Goal: Information Seeking & Learning: Learn about a topic

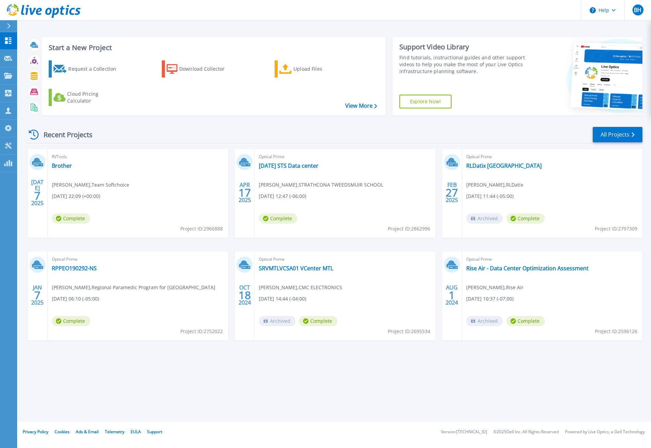
click at [283, 388] on div "Start a New Project Request a Collection Download Collector Upload Files Cloud …" at bounding box center [334, 211] width 634 height 422
click at [617, 139] on link "All Projects" at bounding box center [618, 134] width 50 height 15
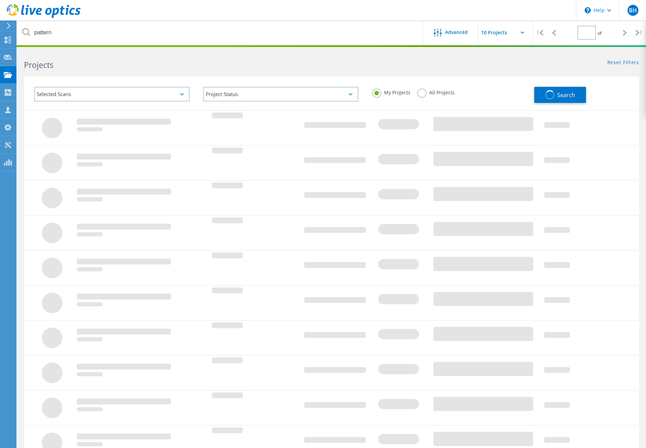
type input "1"
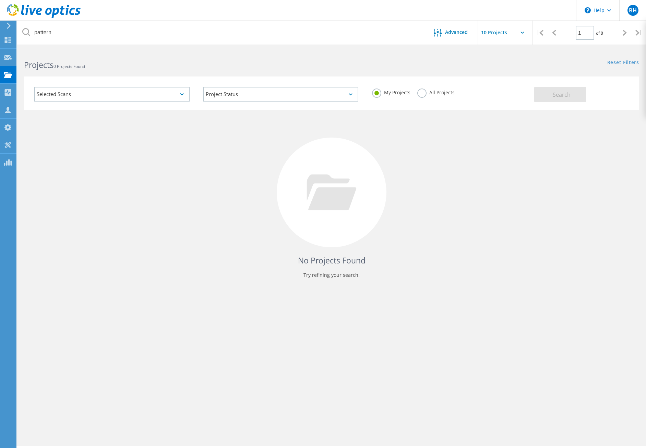
click at [436, 93] on label "All Projects" at bounding box center [435, 91] width 37 height 7
click at [0, 0] on input "All Projects" at bounding box center [0, 0] width 0 height 0
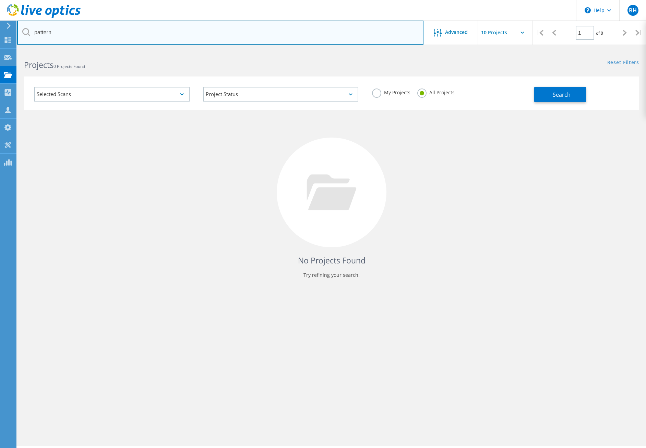
drag, startPoint x: 92, startPoint y: 33, endPoint x: 33, endPoint y: 32, distance: 58.3
click at [33, 32] on input "pattern" at bounding box center [220, 33] width 406 height 24
click at [92, 37] on input "text" at bounding box center [220, 33] width 406 height 24
type input "valiant"
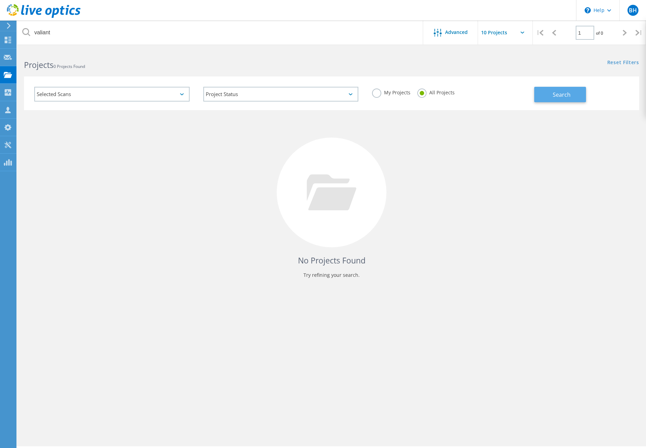
click at [543, 91] on button "Search" at bounding box center [560, 94] width 52 height 15
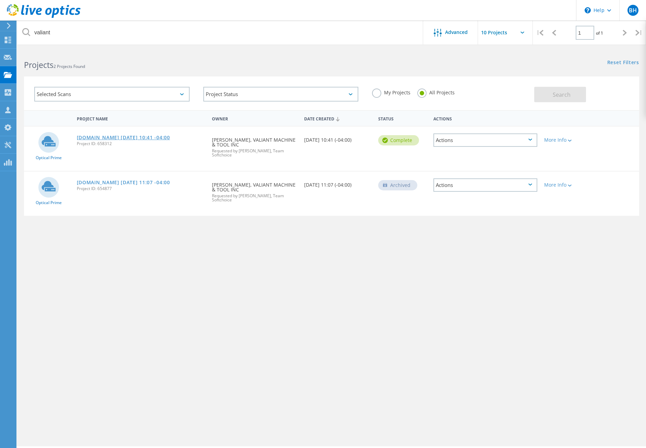
click at [158, 138] on link "[DOMAIN_NAME] [DATE] 10:41 -04:00" at bounding box center [123, 137] width 93 height 5
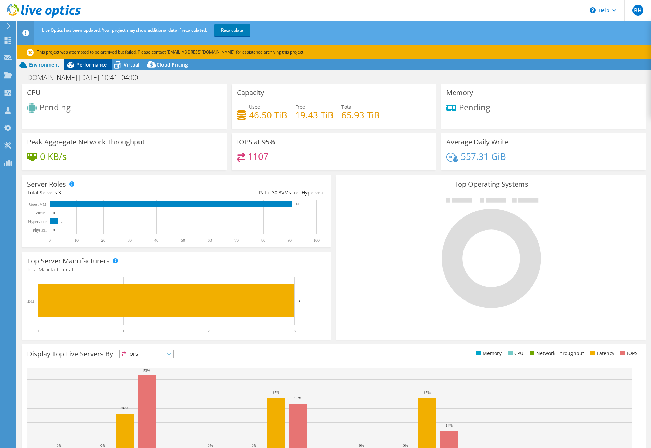
click at [88, 63] on span "Performance" at bounding box center [91, 64] width 30 height 7
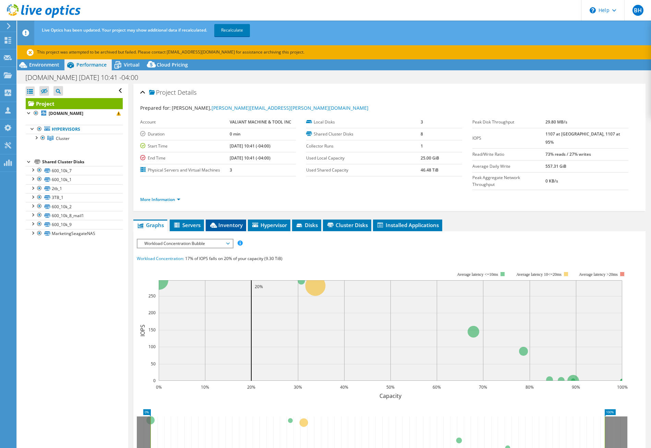
click at [228, 222] on span "Inventory" at bounding box center [226, 225] width 34 height 7
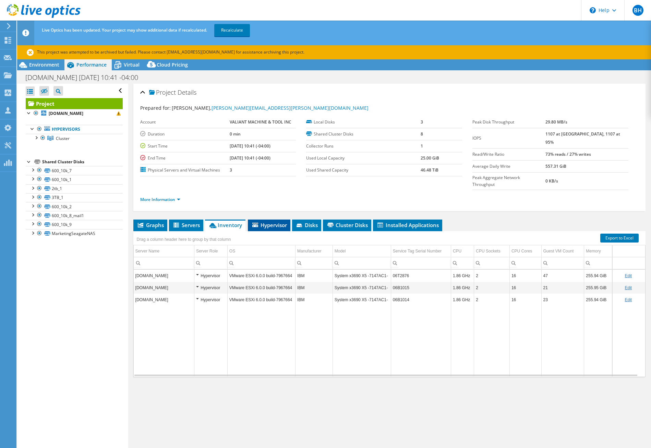
click at [276, 222] on span "Hypervisor" at bounding box center [269, 225] width 36 height 7
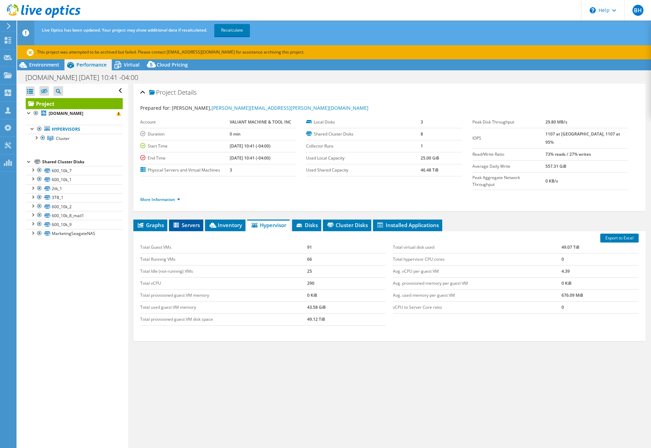
click at [186, 222] on span "Servers" at bounding box center [186, 225] width 27 height 7
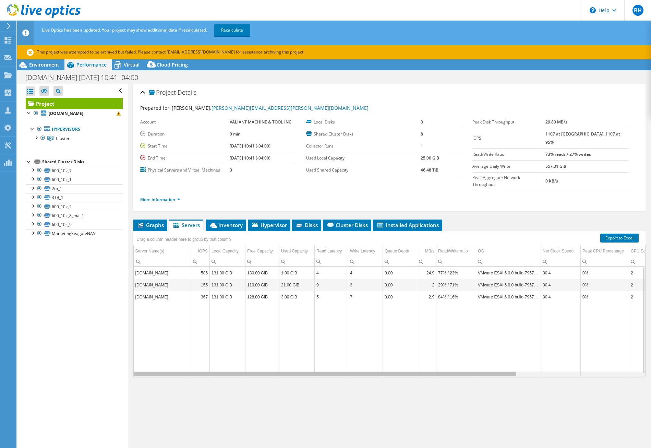
click at [348, 360] on body "BH Partner Team Member [PERSON_NAME] [EMAIL_ADDRESS][PERSON_NAME][DOMAIN_NAME] …" at bounding box center [325, 224] width 651 height 448
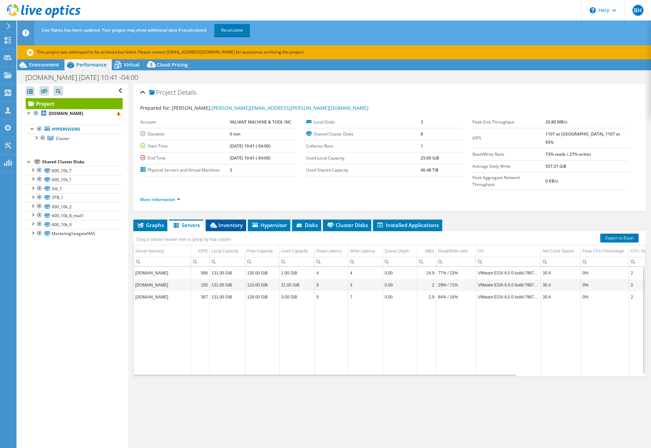
click at [224, 222] on span "Inventory" at bounding box center [226, 225] width 34 height 7
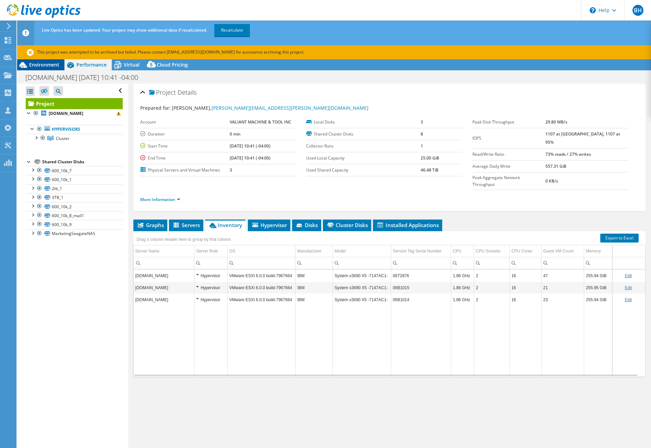
click at [49, 64] on span "Environment" at bounding box center [44, 64] width 30 height 7
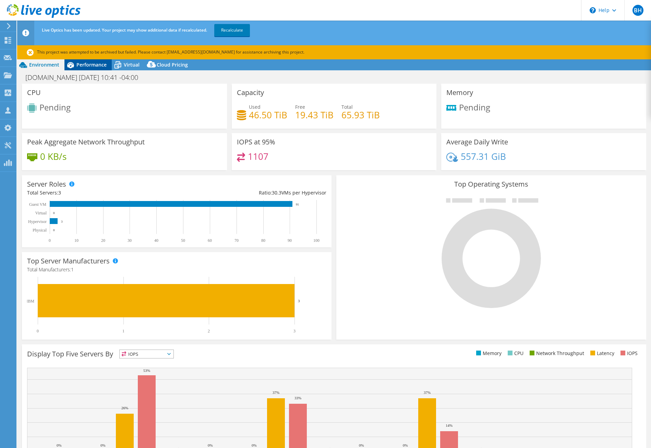
click at [91, 65] on span "Performance" at bounding box center [91, 64] width 30 height 7
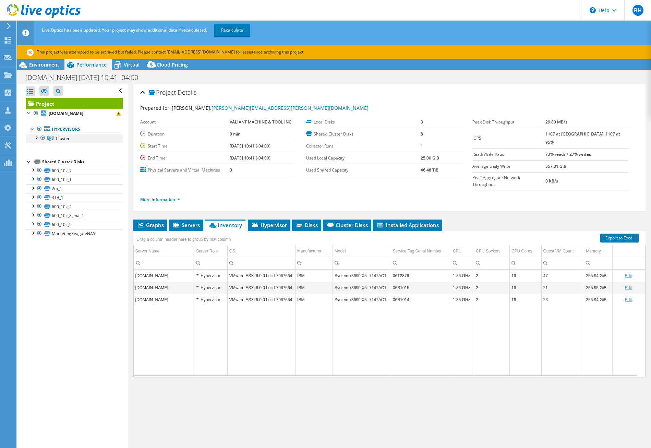
click at [35, 138] on div at bounding box center [36, 137] width 7 height 7
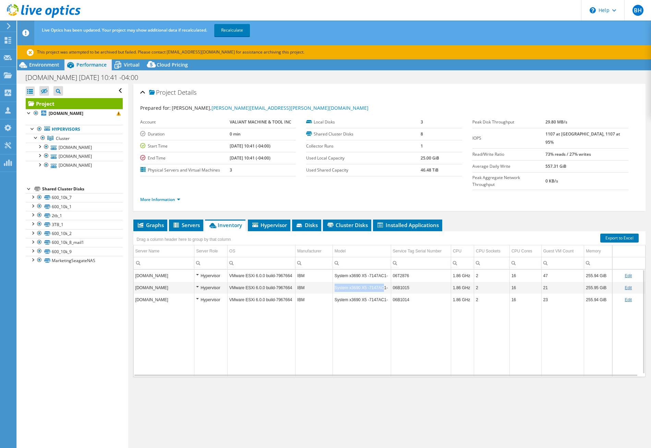
drag, startPoint x: 334, startPoint y: 274, endPoint x: 380, endPoint y: 276, distance: 45.7
click at [380, 282] on td "System x3690 X5 -7147AC1-" at bounding box center [362, 288] width 58 height 12
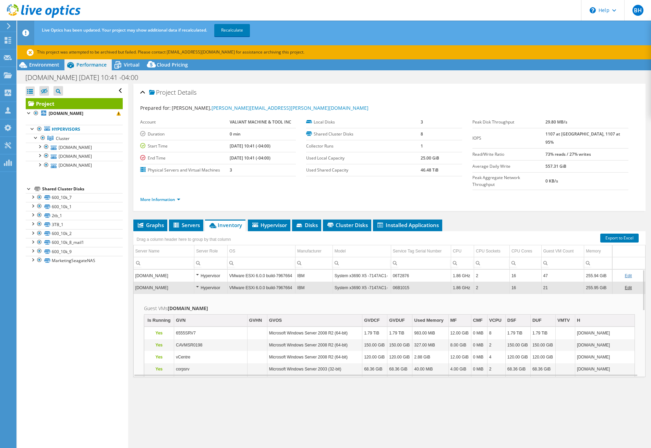
click at [364, 294] on td "Guest VMs [DOMAIN_NAME] Is Running GVN GVHN GVOS GVDCF GVDUF Used Memory MF CMF…" at bounding box center [390, 442] width 512 height 297
click at [275, 222] on span "Hypervisor" at bounding box center [269, 225] width 36 height 7
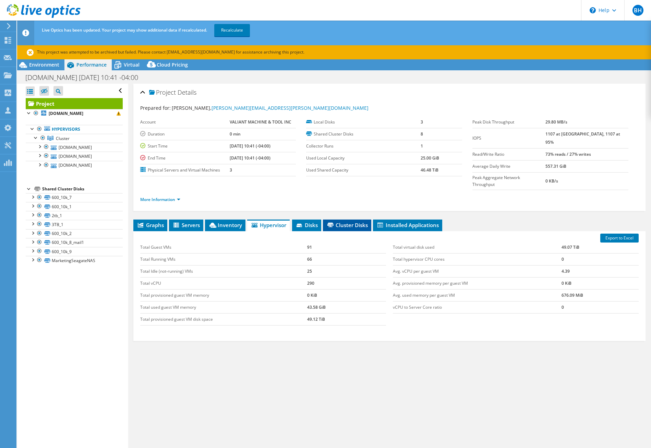
click at [359, 220] on li "Cluster Disks" at bounding box center [347, 226] width 48 height 12
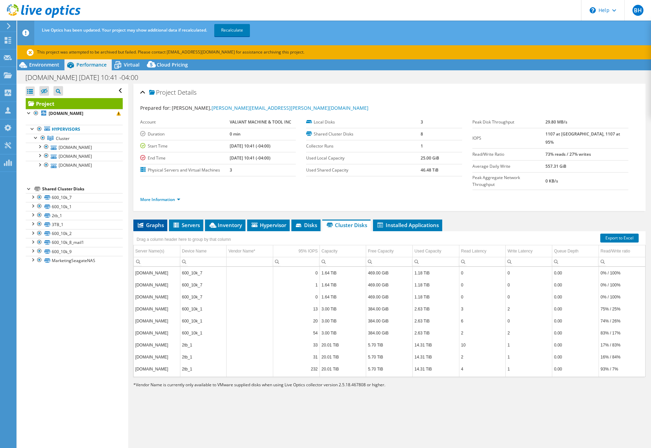
click at [162, 222] on span "Graphs" at bounding box center [150, 225] width 27 height 7
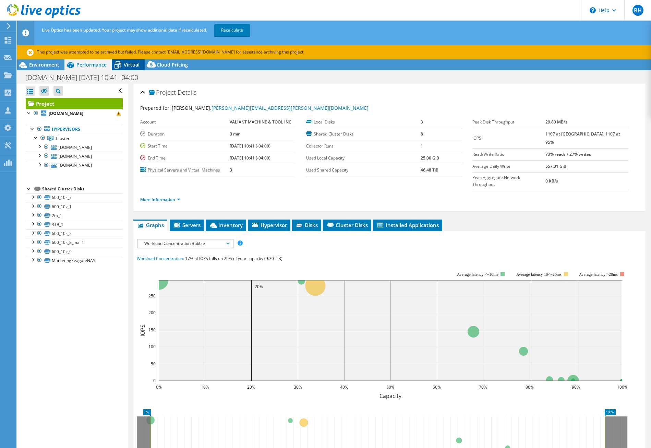
click at [129, 64] on span "Virtual" at bounding box center [132, 64] width 16 height 7
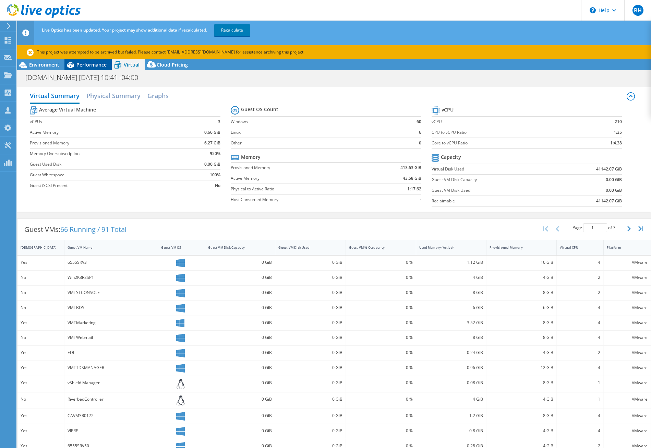
click at [83, 63] on span "Performance" at bounding box center [91, 64] width 30 height 7
